Goal: Information Seeking & Learning: Learn about a topic

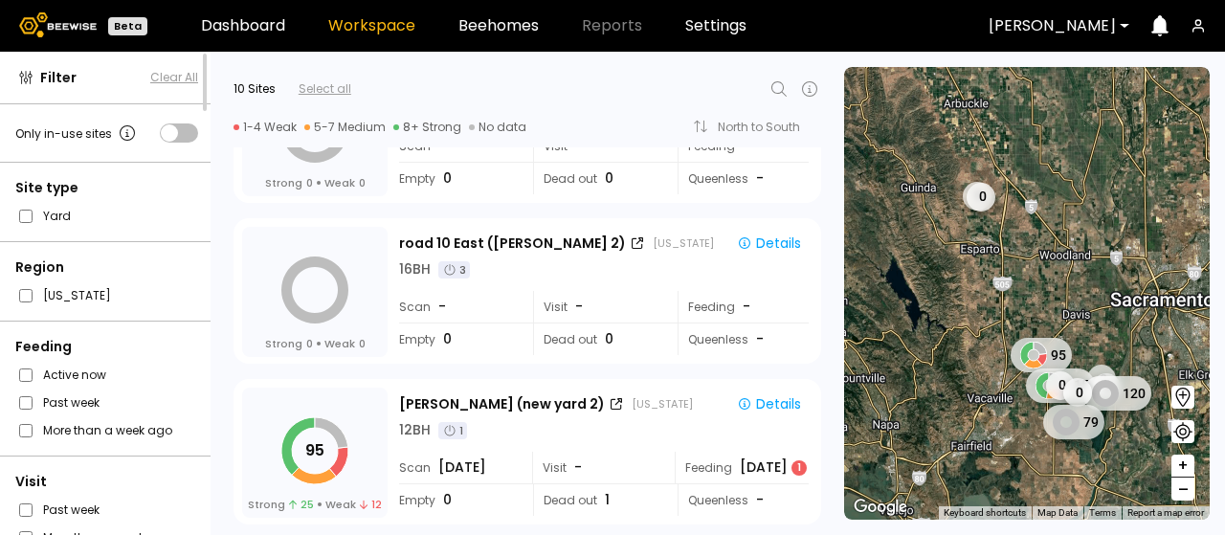
scroll to position [191, 0]
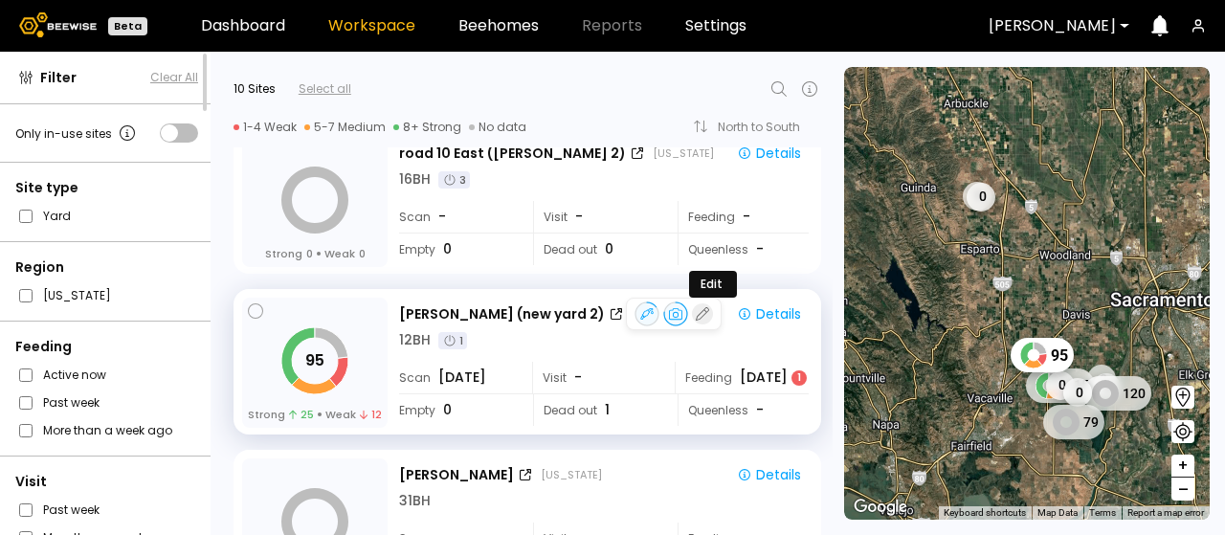
click at [698, 318] on icon "button" at bounding box center [702, 313] width 17 height 17
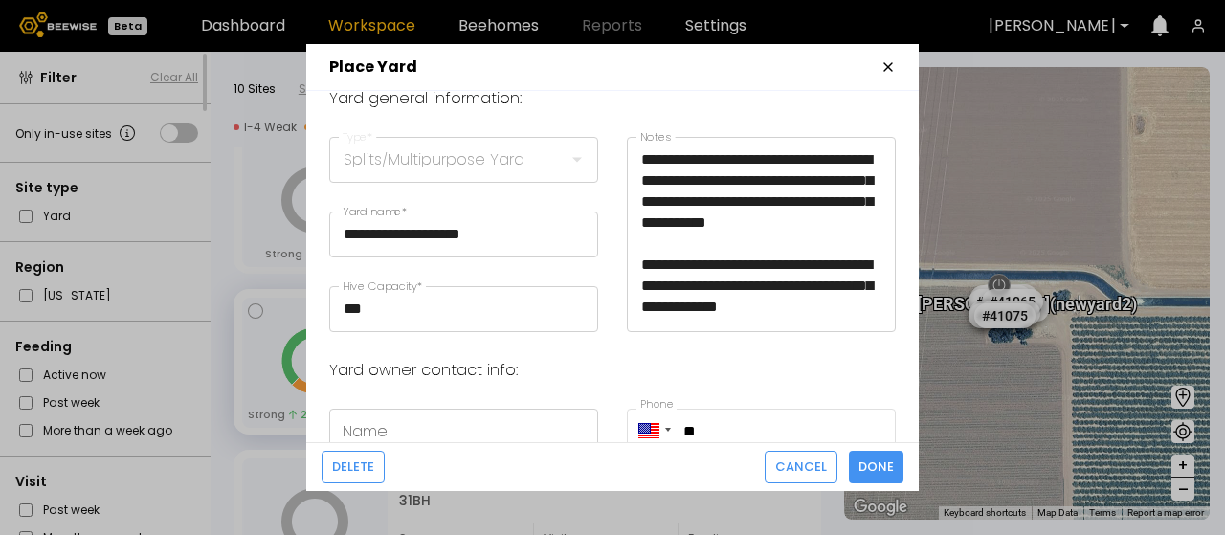
scroll to position [0, 0]
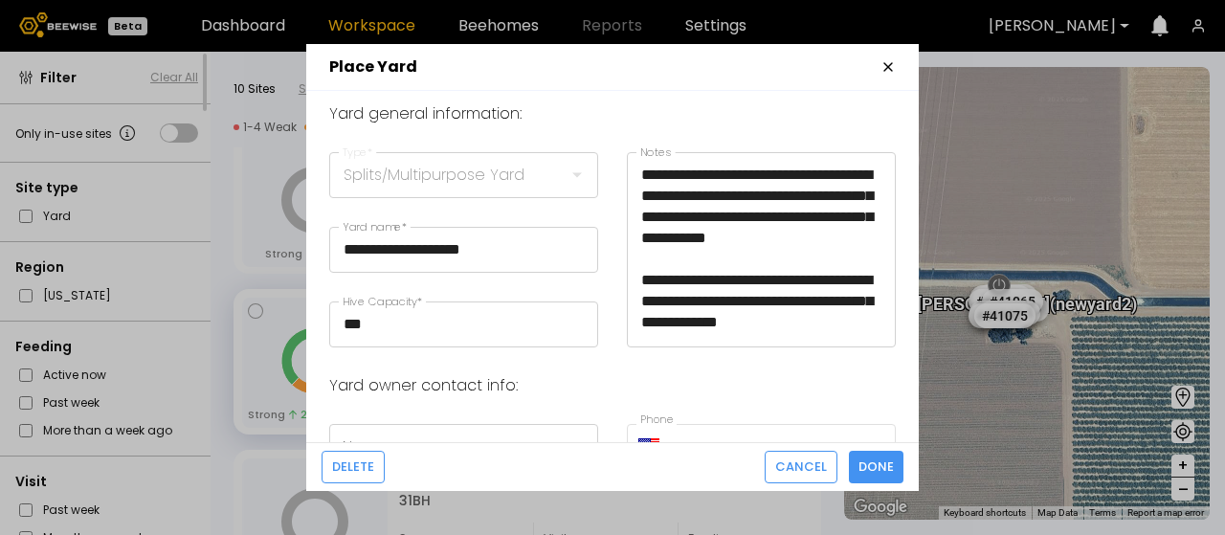
click at [890, 74] on icon "button" at bounding box center [887, 66] width 15 height 15
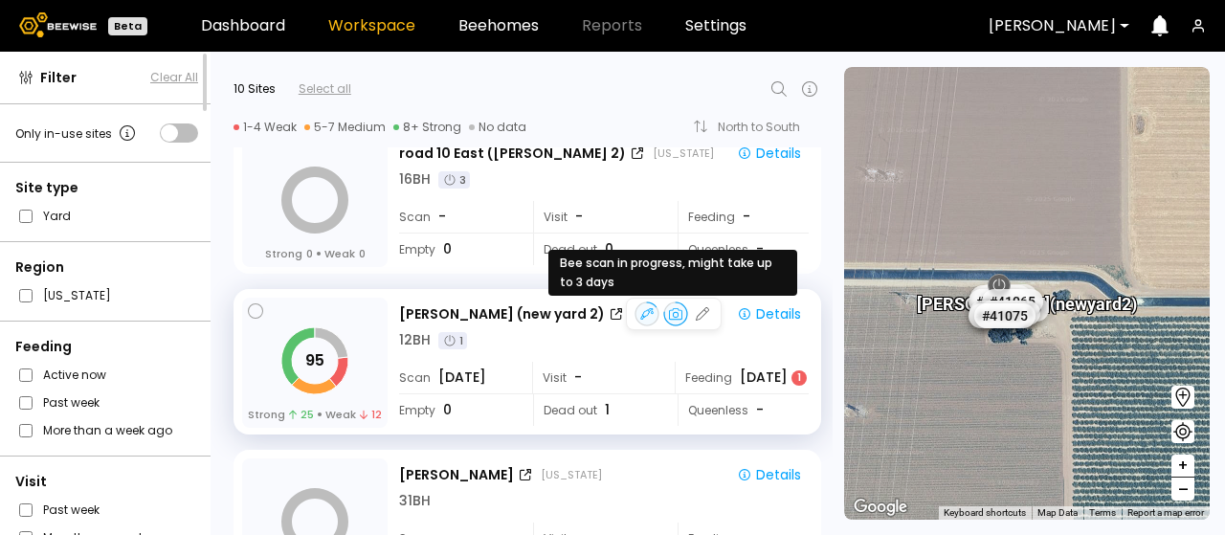
click at [675, 315] on div at bounding box center [675, 313] width 25 height 25
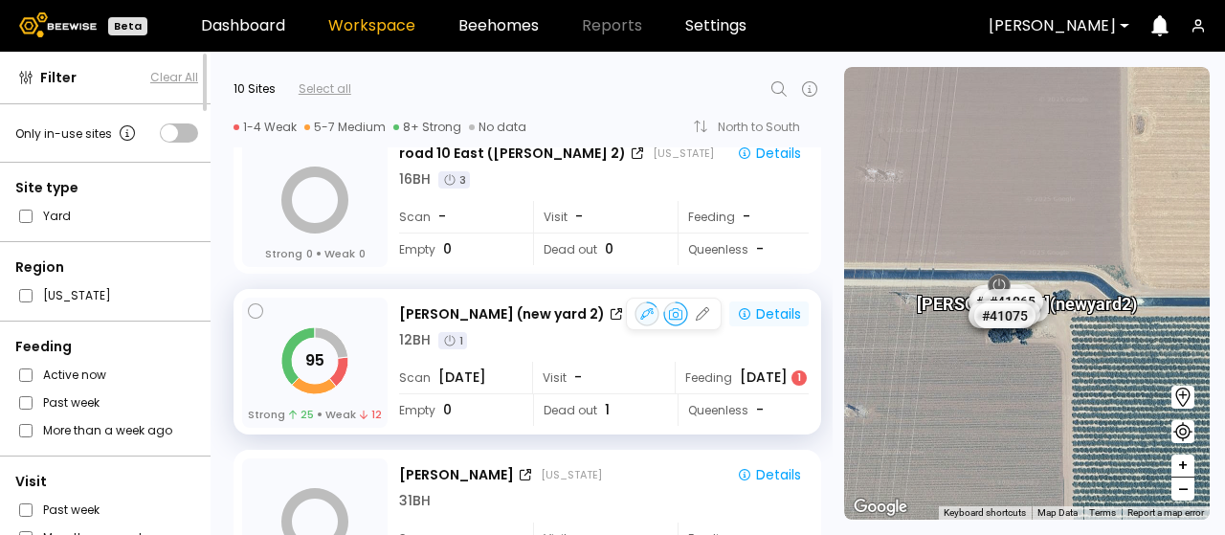
click at [772, 317] on div "Details" at bounding box center [769, 313] width 64 height 17
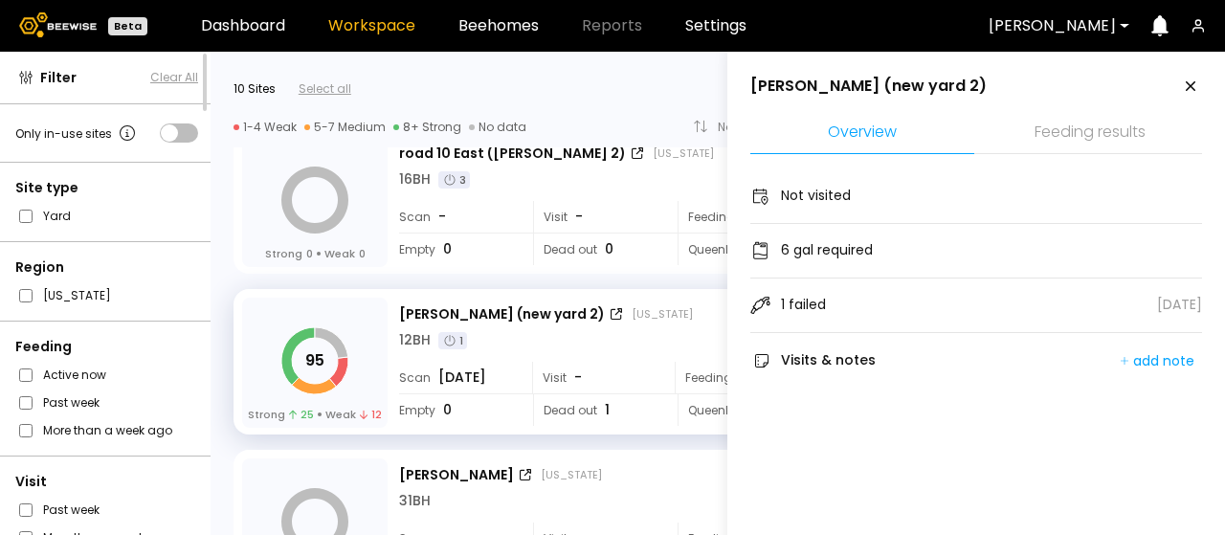
click at [1056, 143] on li "Feeding results" at bounding box center [1090, 133] width 224 height 41
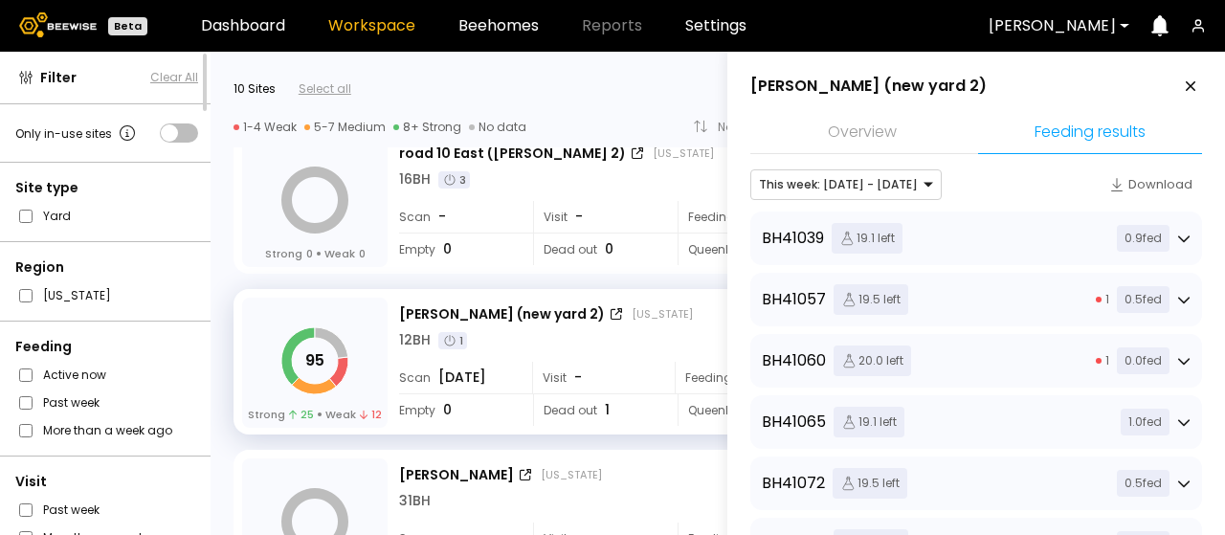
click at [840, 135] on li "Overview" at bounding box center [862, 133] width 224 height 41
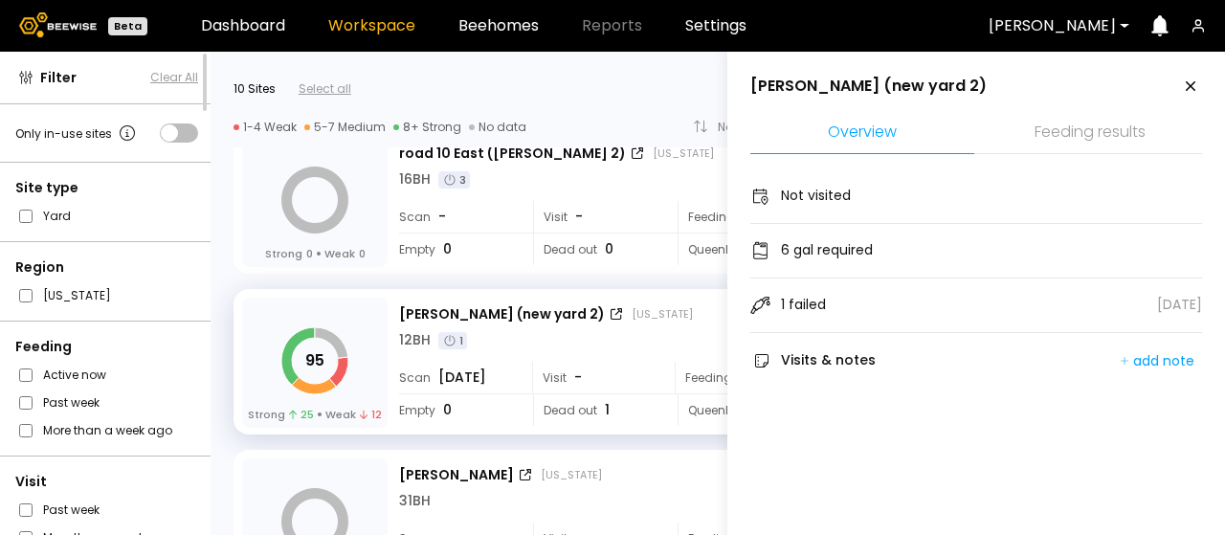
click at [588, 282] on div "95 Strong 25 Weak 12 Sievers (new yard 2) California Details 12 BH 1 Scan Aug 1…" at bounding box center [521, 357] width 622 height 161
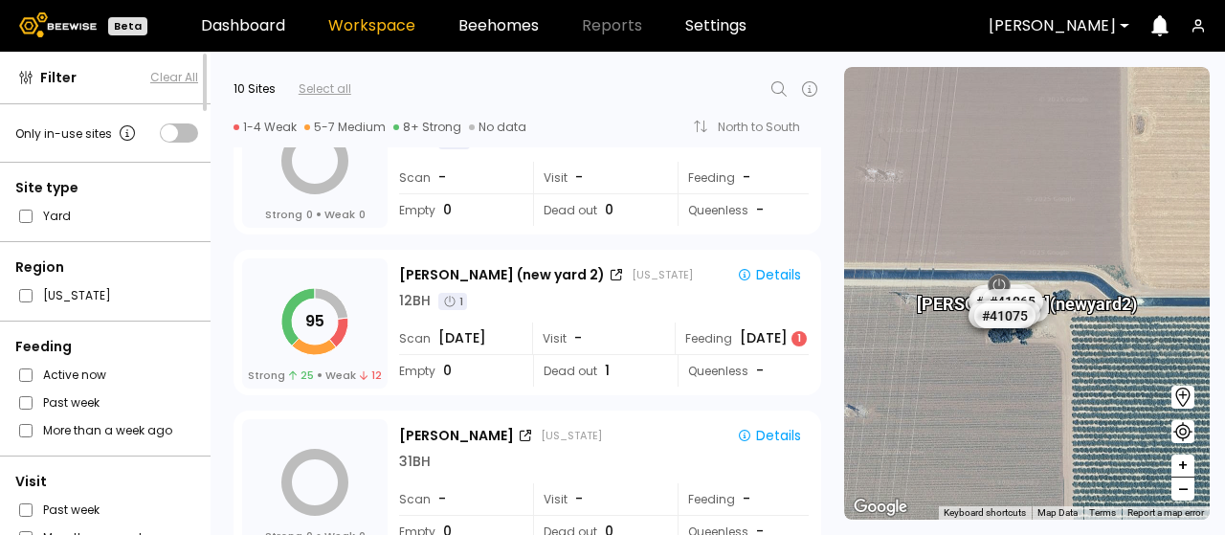
scroll to position [287, 0]
